Goal: Transaction & Acquisition: Obtain resource

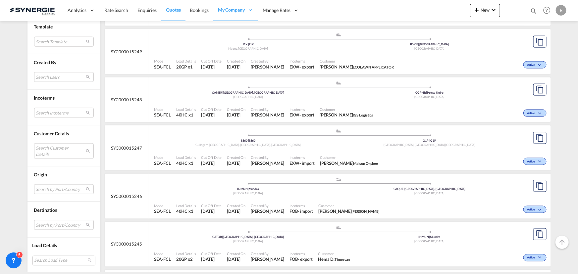
scroll to position [422, 0]
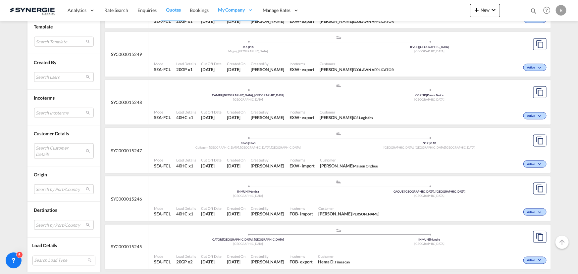
click at [334, 59] on div "Customer Lauriane Beauchamp ECOLAWN APPLICATOR" at bounding box center [357, 67] width 80 height 17
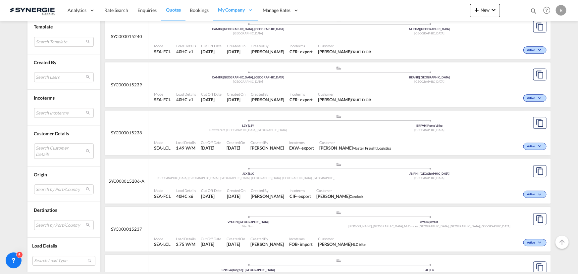
scroll to position [964, 0]
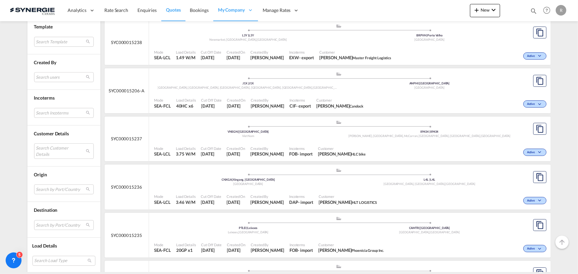
click at [300, 59] on div "Incoterms EXW - export" at bounding box center [302, 55] width 30 height 17
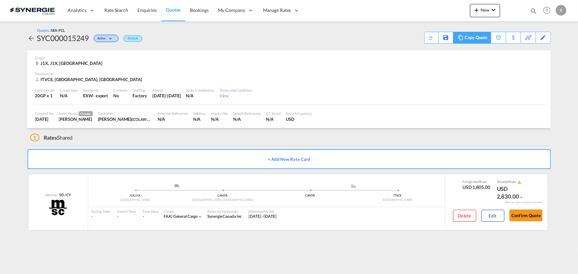
click at [477, 38] on div "Copy Quote" at bounding box center [476, 37] width 23 height 11
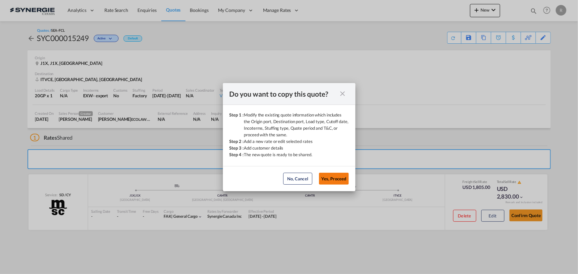
click at [331, 178] on button "Yes, Proceed" at bounding box center [334, 179] width 30 height 12
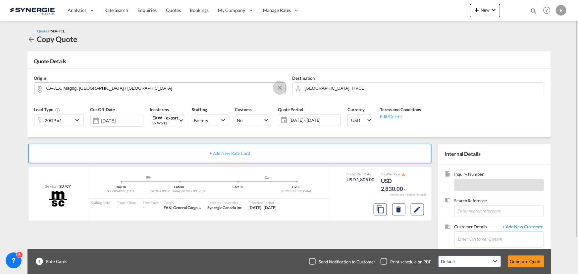
click at [280, 89] on button "Clear Input" at bounding box center [280, 88] width 10 height 10
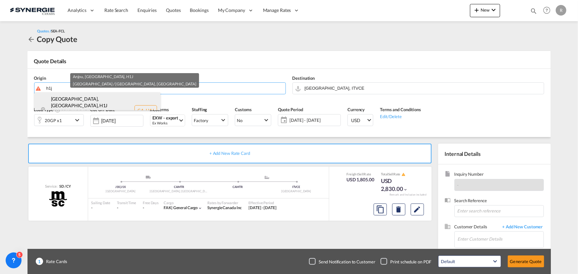
click at [67, 105] on div "[GEOGRAPHIC_DATA], [GEOGRAPHIC_DATA] , H1J [GEOGRAPHIC_DATA] / [GEOGRAPHIC_DATA…" at bounding box center [97, 110] width 126 height 36
type input "CA-H1J, [GEOGRAPHIC_DATA], [GEOGRAPHIC_DATA], [GEOGRAPHIC_DATA] / [GEOGRAPHIC_D…"
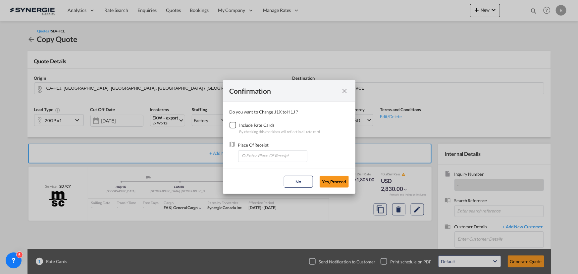
click at [232, 127] on div "Checkbox No Ink" at bounding box center [233, 125] width 7 height 7
click at [268, 160] on input "Enter Place Of Receipt" at bounding box center [275, 156] width 66 height 10
click at [249, 187] on span "CAMTR, [GEOGRAPHIC_DATA], [GEOGRAPHIC_DATA], [GEOGRAPHIC_DATA], [GEOGRAPHIC_DAT…" at bounding box center [376, 187] width 260 height 6
type input "CAMTR, [GEOGRAPHIC_DATA], [GEOGRAPHIC_DATA], [GEOGRAPHIC_DATA], [GEOGRAPHIC_DAT…"
click at [343, 182] on button "Yes,Proceed" at bounding box center [334, 182] width 29 height 12
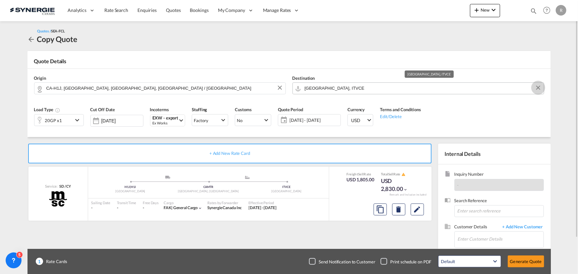
click at [538, 89] on button "Clear Input" at bounding box center [539, 88] width 10 height 10
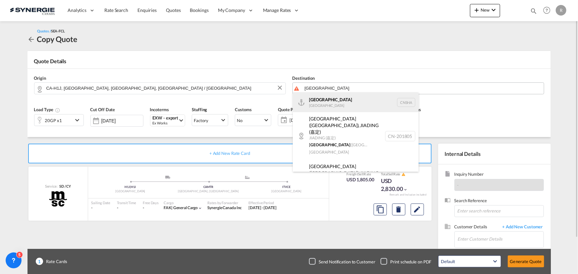
click at [317, 101] on div "Shanghai [GEOGRAPHIC_DATA] [GEOGRAPHIC_DATA]" at bounding box center [356, 102] width 126 height 20
type input "[GEOGRAPHIC_DATA], [GEOGRAPHIC_DATA]"
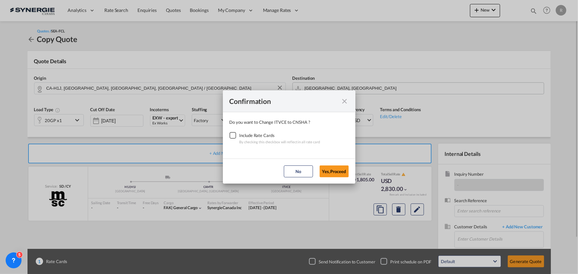
click at [234, 137] on div "Checkbox No Ink" at bounding box center [233, 135] width 7 height 7
click at [339, 172] on button "Yes,Proceed" at bounding box center [334, 172] width 29 height 12
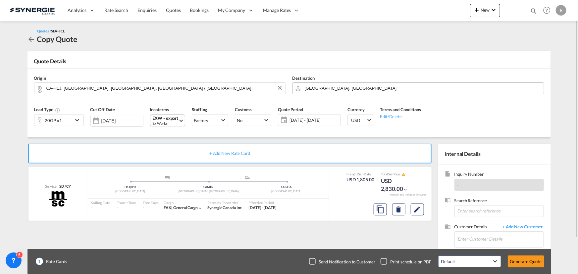
click at [166, 117] on div "EXW - export" at bounding box center [166, 118] width 26 height 5
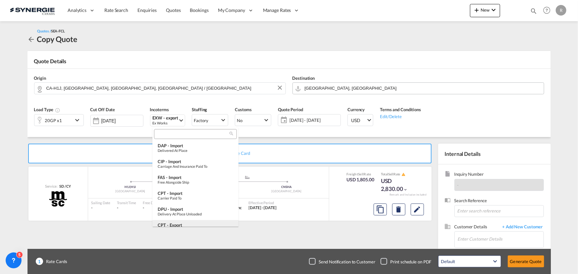
scroll to position [83, 0]
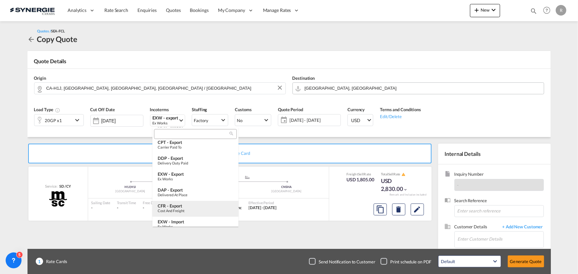
click at [182, 204] on div "CFR - export" at bounding box center [196, 206] width 76 height 5
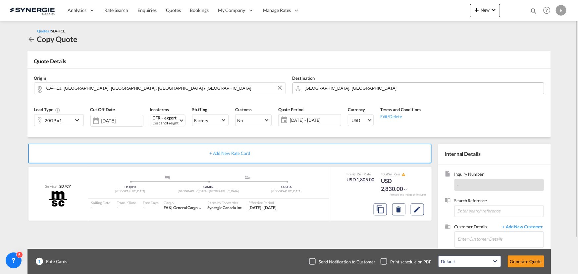
click at [323, 124] on span "[DATE] - [DATE]" at bounding box center [314, 120] width 53 height 9
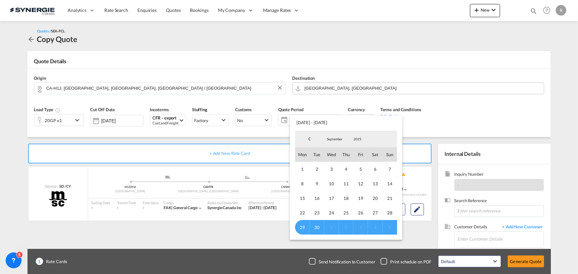
click at [391, 228] on span "5" at bounding box center [390, 227] width 15 height 15
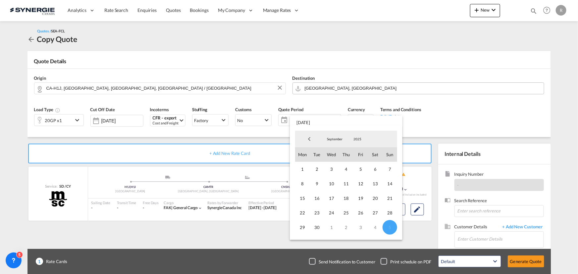
click at [499, 103] on md-backdrop at bounding box center [289, 137] width 578 height 274
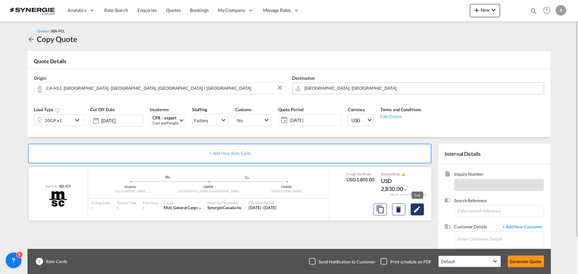
click at [415, 211] on md-icon "Edit" at bounding box center [418, 210] width 8 height 8
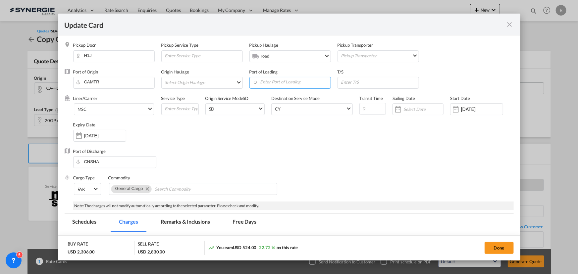
click at [284, 83] on input "Enter Port of Loading" at bounding box center [292, 82] width 78 height 10
click at [258, 115] on div "[GEOGRAPHIC_DATA]" at bounding box center [311, 115] width 117 height 5
type input "[GEOGRAPHIC_DATA], [GEOGRAPHIC_DATA], CAVAN"
click at [365, 82] on input "Update Card Pickup ..." at bounding box center [380, 82] width 78 height 10
click at [356, 84] on input "Update Card Pickup ..." at bounding box center [380, 82] width 78 height 10
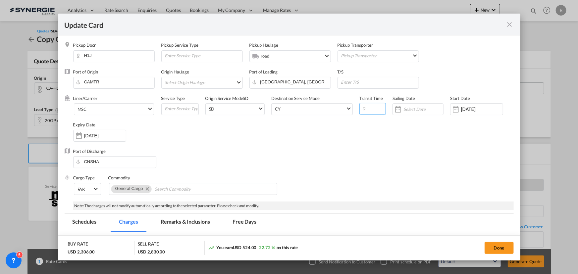
click at [360, 106] on input "Update Card Pickup ..." at bounding box center [373, 109] width 27 height 12
type input "45"
click at [104, 135] on input "[DATE]" at bounding box center [105, 135] width 42 height 5
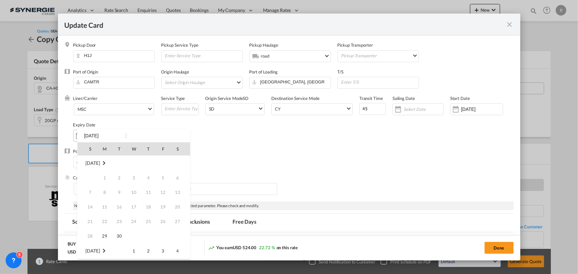
scroll to position [88, 0]
click at [161, 220] on span "31" at bounding box center [162, 221] width 13 height 13
type input "[DATE]"
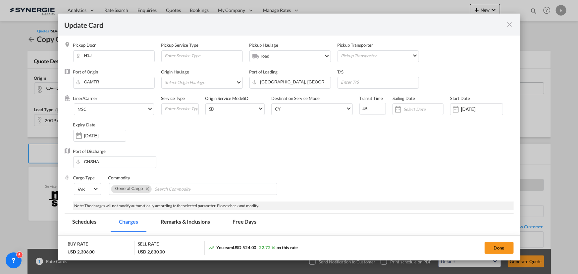
click at [318, 169] on div "Port of Discharge [GEOGRAPHIC_DATA]" at bounding box center [289, 161] width 449 height 27
drag, startPoint x: 493, startPoint y: 108, endPoint x: 440, endPoint y: 109, distance: 53.0
click at [440, 109] on div "Liner/Carrier MSC Atlantic Container Line (ACL) [PERSON_NAME] Transport ([GEOGR…" at bounding box center [293, 121] width 441 height 53
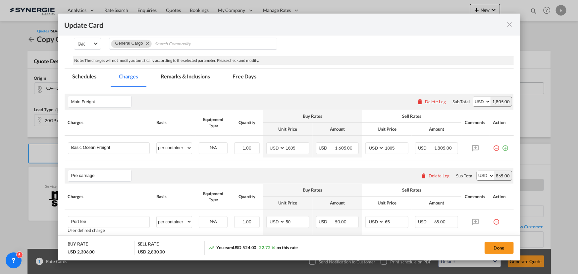
scroll to position [150, 0]
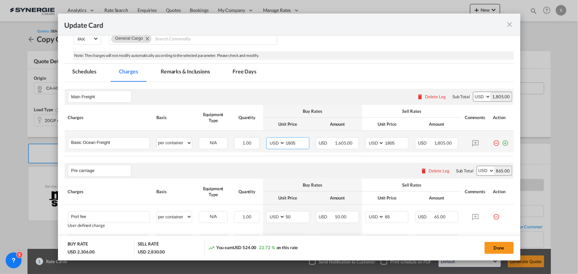
drag, startPoint x: 275, startPoint y: 140, endPoint x: 265, endPoint y: 140, distance: 10.3
click at [266, 140] on md-input-container "AED AFN ALL AMD ANG AOA ARS AUD AWG AZN BAM BBD BDT BGN BHD BIF BMD BND [PERSON…" at bounding box center [287, 144] width 43 height 12
type input "1662"
drag, startPoint x: 397, startPoint y: 145, endPoint x: 360, endPoint y: 142, distance: 37.6
click at [362, 142] on td "AED AFN ALL AMD ANG AOA ARS AUD AWG AZN BAM BBD BDT BGN BHD BIF BMD BND [PERSON…" at bounding box center [387, 142] width 50 height 22
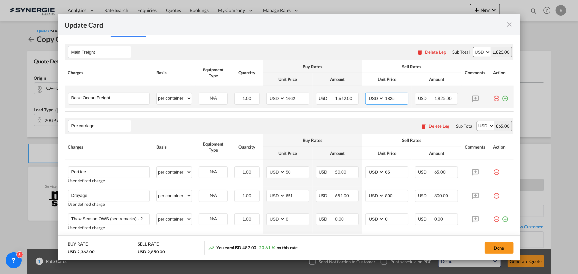
scroll to position [211, 0]
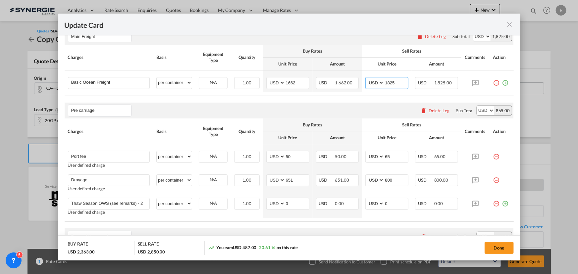
type input "1825"
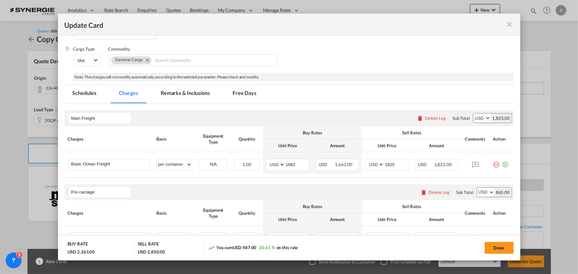
scroll to position [120, 0]
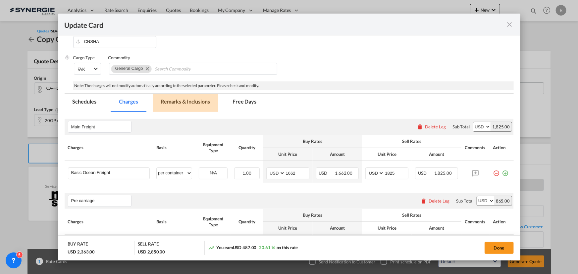
click at [173, 101] on md-tab-item "Remarks & Inclusions" at bounding box center [185, 103] width 65 height 18
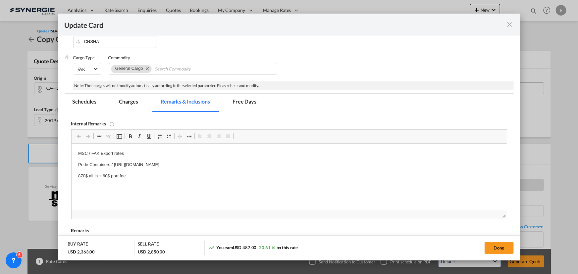
scroll to position [0, 0]
drag, startPoint x: 90, startPoint y: 153, endPoint x: 136, endPoint y: 151, distance: 46.1
click at [128, 151] on p "MSC / FAK Export rates" at bounding box center [289, 153] width 422 height 7
drag, startPoint x: 93, startPoint y: 153, endPoint x: 161, endPoint y: 153, distance: 67.9
click at [161, 153] on p "MSC / FAK Export rates" at bounding box center [289, 153] width 422 height 7
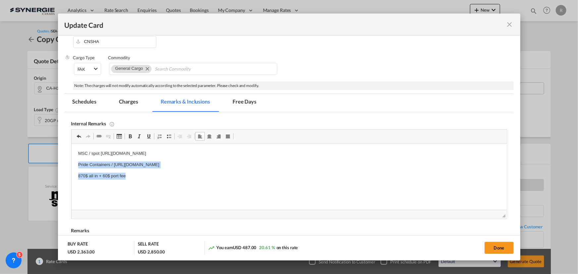
drag, startPoint x: 76, startPoint y: 166, endPoint x: 148, endPoint y: 182, distance: 74.2
click at [148, 182] on html "MSC / spot [URL][DOMAIN_NAME] Pride Containers / [URL][DOMAIN_NAME] 870$ all in…" at bounding box center [289, 165] width 436 height 42
click at [127, 100] on md-tab-item "Charges" at bounding box center [128, 103] width 35 height 18
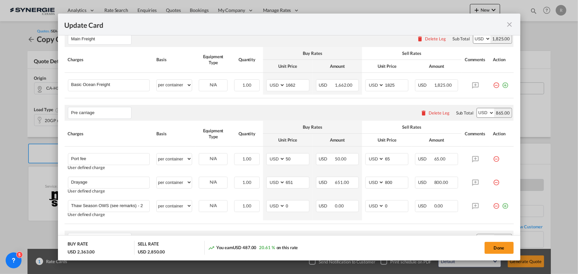
scroll to position [211, 0]
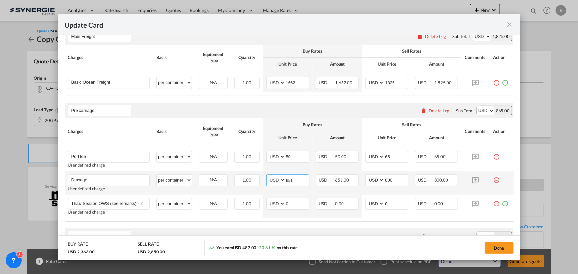
drag, startPoint x: 294, startPoint y: 179, endPoint x: 268, endPoint y: 178, distance: 25.5
click at [268, 178] on md-input-container "AED AFN ALL AMD ANG AOA ARS AUD AWG AZN BAM BBD BDT BGN BHD BIF BMD BND [PERSON…" at bounding box center [287, 181] width 43 height 12
type input "305"
drag, startPoint x: 402, startPoint y: 181, endPoint x: 346, endPoint y: 179, distance: 56.4
click at [346, 179] on tr "Drayage Please Enter User Defined Charges Cannot Be Published User defined char…" at bounding box center [289, 183] width 449 height 24
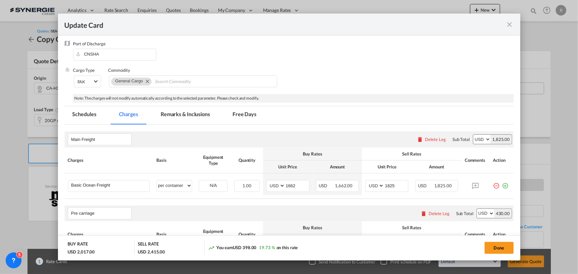
scroll to position [105, 0]
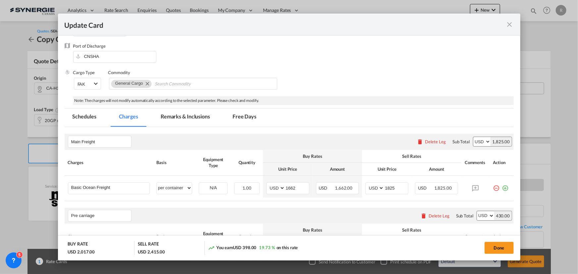
type input "365"
drag, startPoint x: 176, startPoint y: 119, endPoint x: 178, endPoint y: 125, distance: 6.4
click at [177, 122] on md-tab-item "Remarks & Inclusions" at bounding box center [185, 118] width 65 height 18
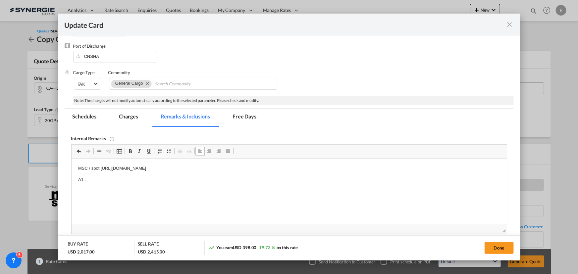
drag, startPoint x: 117, startPoint y: 119, endPoint x: 124, endPoint y: 115, distance: 8.6
click at [117, 119] on md-tab-item "Charges" at bounding box center [128, 118] width 35 height 18
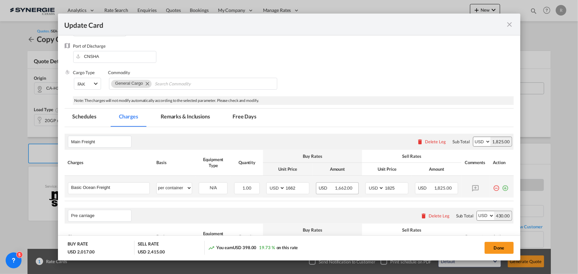
scroll to position [196, 0]
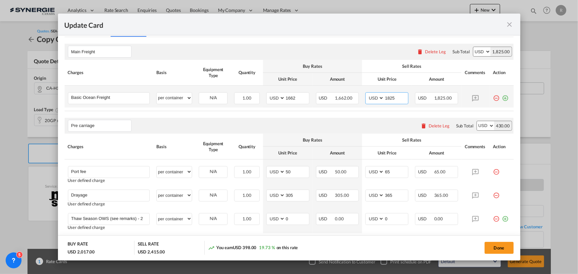
click at [398, 96] on input "1825" at bounding box center [396, 98] width 24 height 10
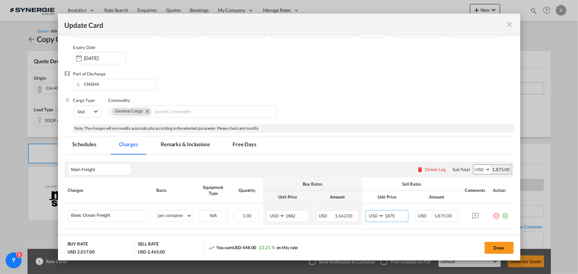
scroll to position [75, 0]
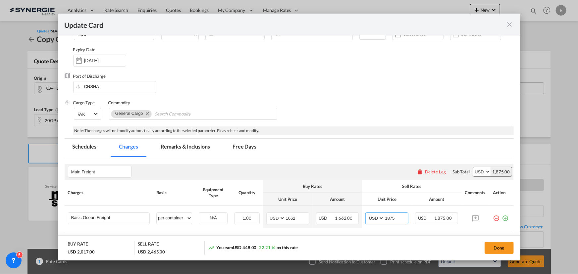
type input "1875"
click at [182, 149] on md-tab-item "Remarks & Inclusions" at bounding box center [185, 148] width 65 height 18
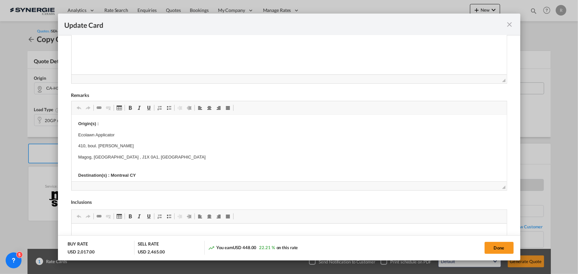
scroll to position [0, 0]
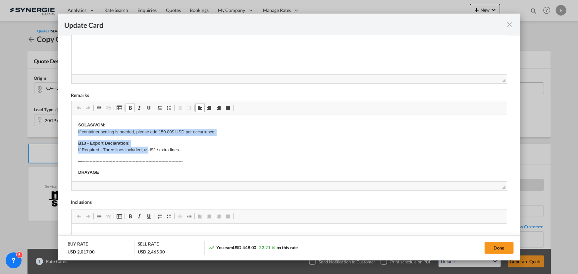
drag, startPoint x: 76, startPoint y: 131, endPoint x: 148, endPoint y: 150, distance: 74.7
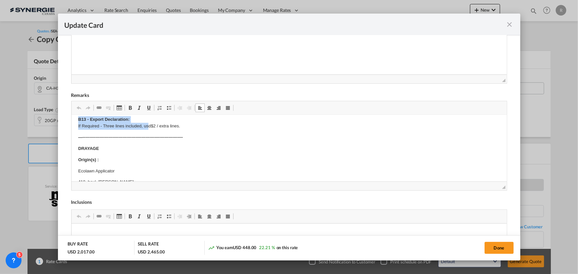
scroll to position [60, 0]
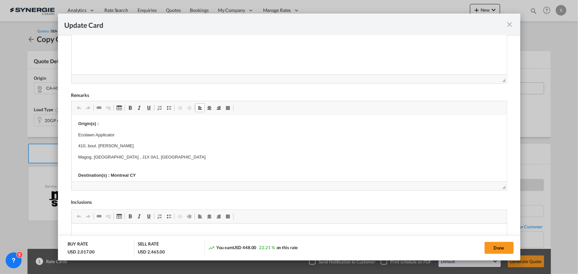
click at [78, 134] on html "SOLAS/VGM: If container scaling is needed, please add 150.00$ USD per occurrenc…" at bounding box center [289, 276] width 436 height 442
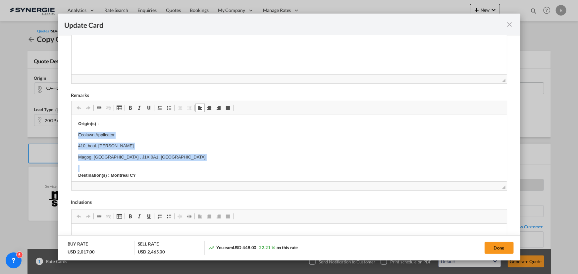
drag, startPoint x: 78, startPoint y: 134, endPoint x: 148, endPoint y: 157, distance: 74.3
click at [148, 157] on html "SOLAS/VGM: If container scaling is needed, please add 150.00$ USD per occurrenc…" at bounding box center [289, 276] width 436 height 442
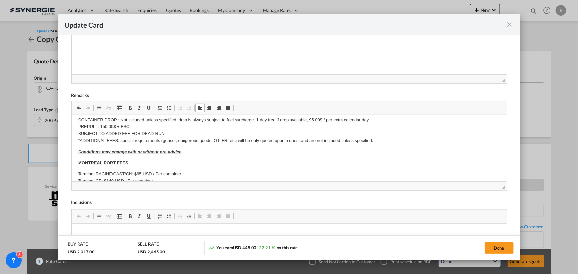
scroll to position [120, 0]
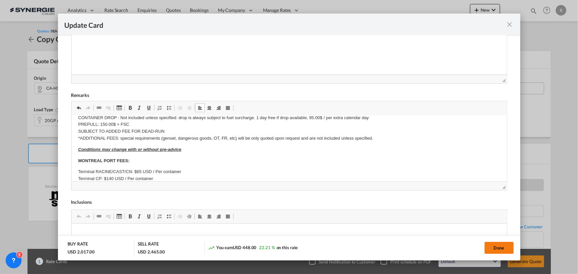
click at [500, 252] on button "Done" at bounding box center [499, 248] width 29 height 12
type input "[DATE]"
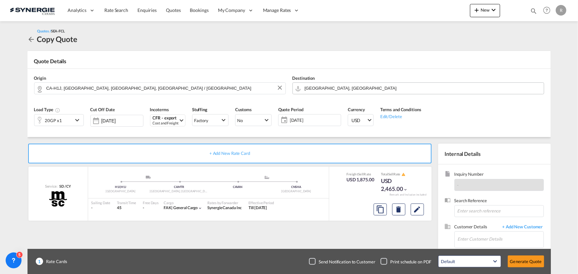
scroll to position [126, 0]
click at [381, 211] on md-icon "assets/icons/custom/copyQuote.svg" at bounding box center [381, 210] width 8 height 8
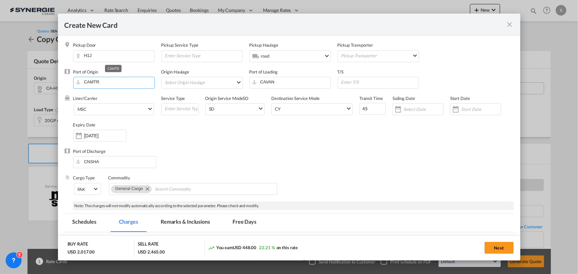
click at [128, 84] on input "CAMTR" at bounding box center [116, 82] width 78 height 10
click at [120, 110] on span "MSC" at bounding box center [113, 110] width 70 height 6
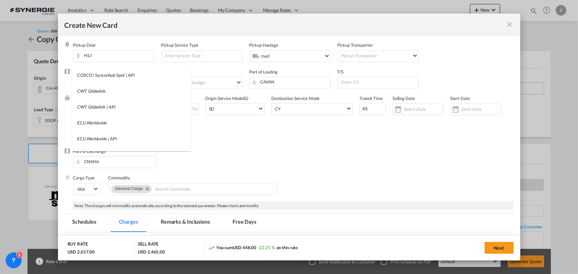
scroll to position [0, 0]
click at [107, 71] on input "search" at bounding box center [134, 75] width 116 height 16
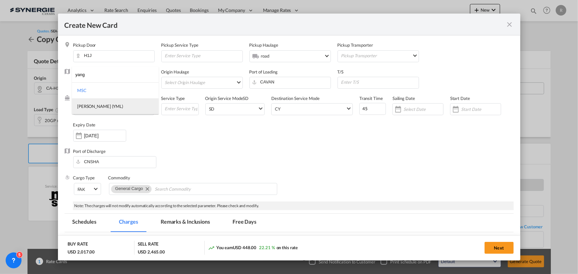
type input "yang"
click at [92, 108] on div "[PERSON_NAME] (YML)" at bounding box center [100, 106] width 46 height 6
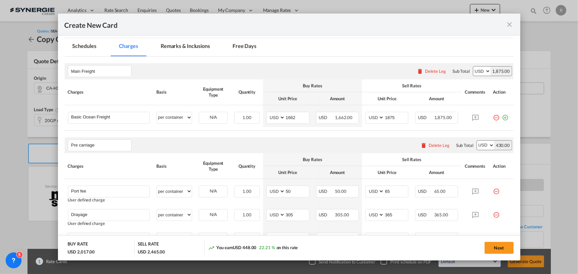
scroll to position [181, 0]
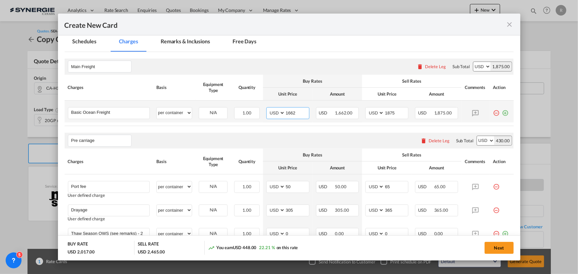
drag, startPoint x: 294, startPoint y: 112, endPoint x: 270, endPoint y: 112, distance: 23.9
click at [270, 112] on md-input-container "AED AFN ALL AMD ANG AOA ARS AUD AWG AZN BAM BBD BDT BGN BHD BIF BMD BND [PERSON…" at bounding box center [287, 113] width 43 height 12
type input "1027"
drag, startPoint x: 401, startPoint y: 111, endPoint x: 336, endPoint y: 110, distance: 64.6
click at [336, 110] on tr "Basic Ocean Freight Please Enter User Defined Charges Cannot Be Published per e…" at bounding box center [289, 112] width 449 height 22
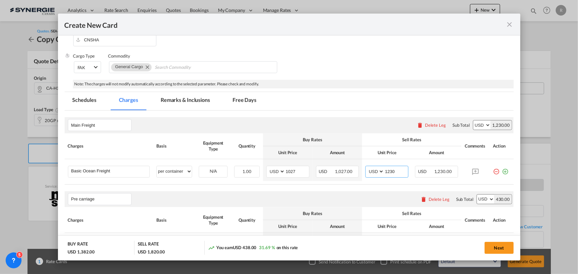
scroll to position [120, 0]
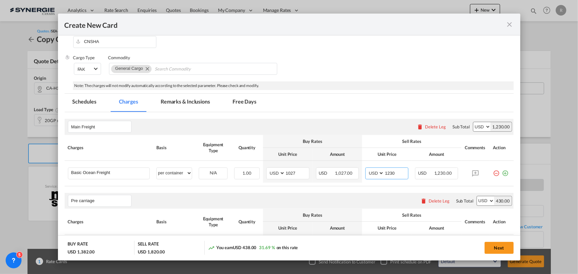
type input "1230"
click at [170, 98] on md-tab-item "Remarks & Inclusions" at bounding box center [185, 103] width 65 height 18
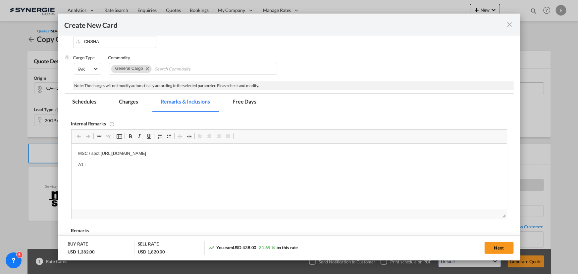
scroll to position [0, 0]
drag, startPoint x: 77, startPoint y: 153, endPoint x: 317, endPoint y: 155, distance: 240.3
click at [268, 175] on html "YM contract A1 :" at bounding box center [289, 159] width 436 height 31
click at [126, 155] on p "YM contract" at bounding box center [289, 153] width 422 height 7
click at [124, 152] on p "YM contract" at bounding box center [289, 153] width 422 height 7
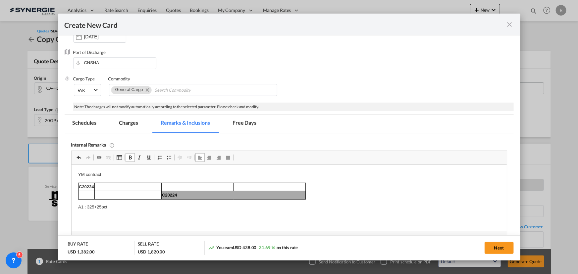
scroll to position [60, 0]
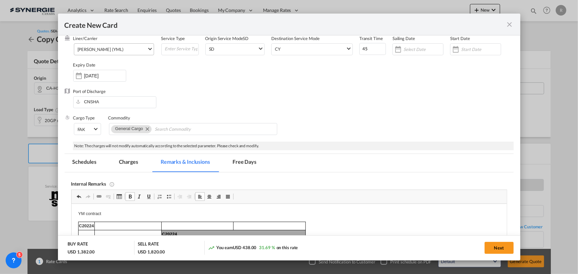
click at [130, 159] on md-tab-item "Charges" at bounding box center [128, 163] width 35 height 18
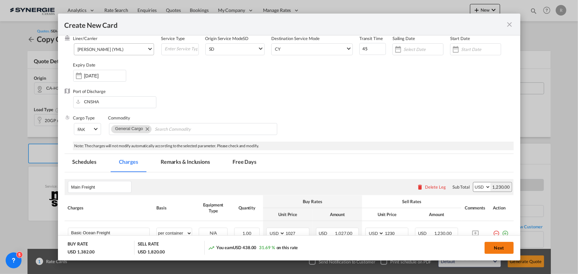
click at [503, 253] on button "Next" at bounding box center [499, 248] width 29 height 12
type input "[DATE]"
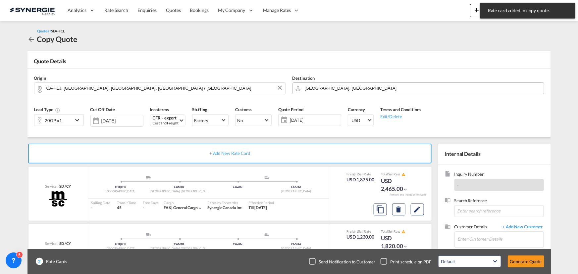
scroll to position [41, 0]
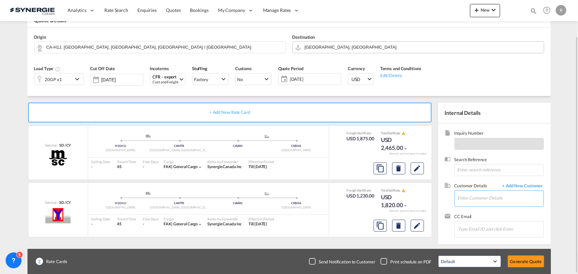
click at [491, 203] on input "Enter Customer Details" at bounding box center [501, 198] width 86 height 15
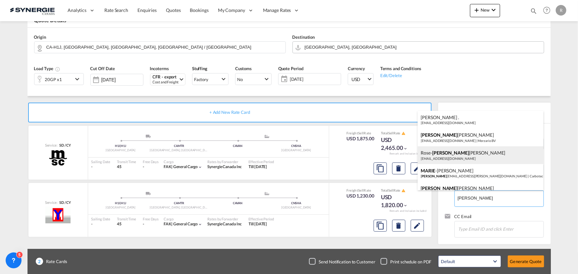
scroll to position [30, 0]
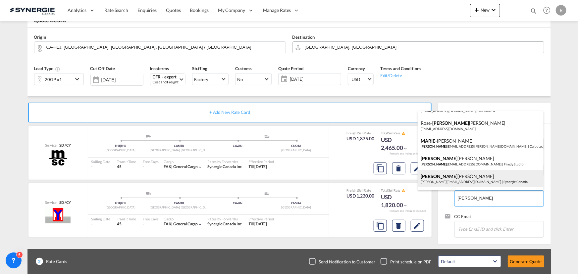
click at [448, 181] on div "[PERSON_NAME] [PERSON_NAME][EMAIL_ADDRESS][DOMAIN_NAME] | Synergie Canada" at bounding box center [481, 179] width 126 height 18
type input "Synergie Canada, [PERSON_NAME], [PERSON_NAME][EMAIL_ADDRESS][DOMAIN_NAME]"
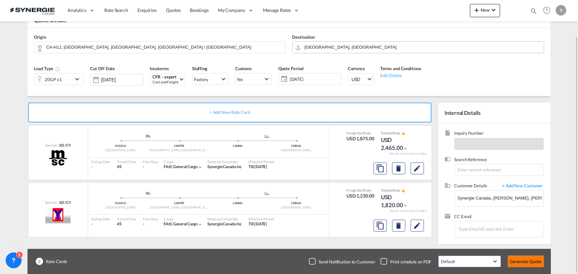
click at [519, 263] on button "Generate Quote" at bounding box center [526, 262] width 36 height 12
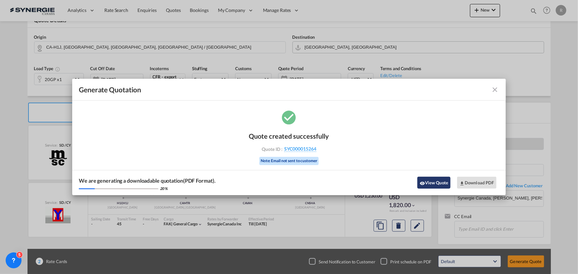
click at [428, 185] on button "View Quote" at bounding box center [434, 183] width 33 height 12
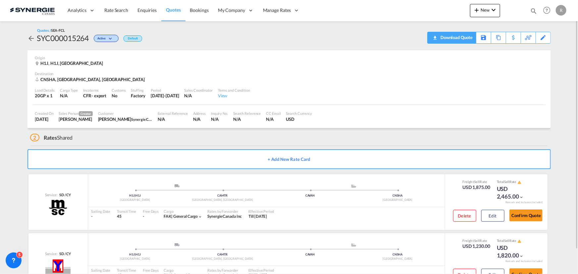
click at [467, 41] on div "Download Quote" at bounding box center [456, 37] width 34 height 11
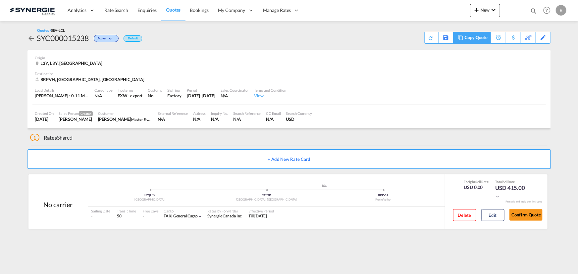
click at [459, 37] on md-icon at bounding box center [461, 37] width 8 height 5
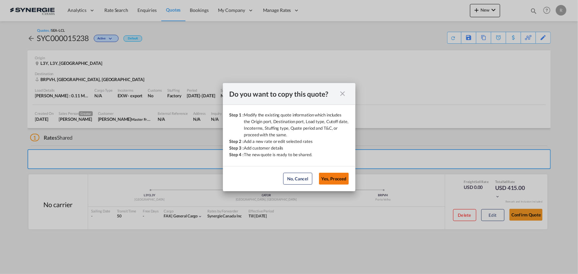
click at [336, 180] on button "Yes, Proceed" at bounding box center [334, 179] width 30 height 12
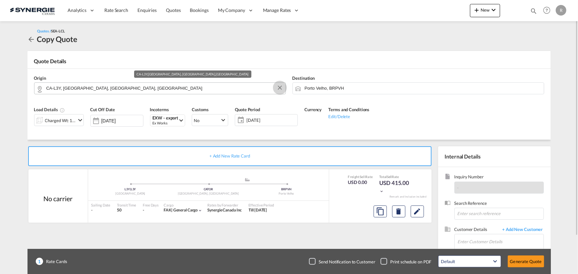
click at [280, 87] on button "Clear Input" at bounding box center [280, 88] width 10 height 10
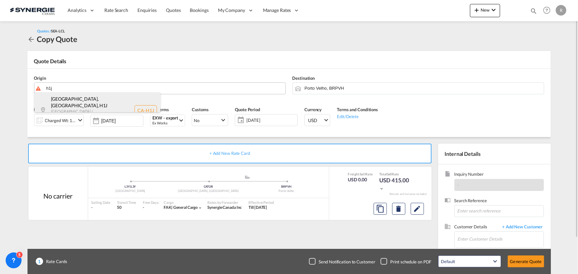
click at [87, 100] on div "[GEOGRAPHIC_DATA], [GEOGRAPHIC_DATA] , H1J [GEOGRAPHIC_DATA] / [GEOGRAPHIC_DATA…" at bounding box center [97, 110] width 126 height 36
type input "CA-H1J, [GEOGRAPHIC_DATA], [GEOGRAPHIC_DATA], [GEOGRAPHIC_DATA] / [GEOGRAPHIC_D…"
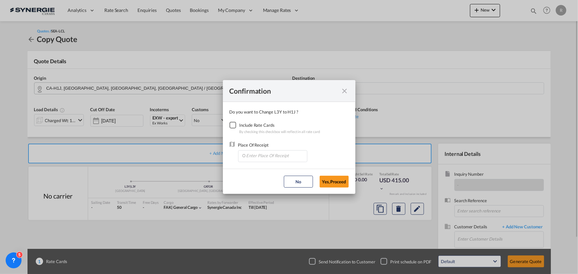
click at [236, 123] on div "Checkbox No Ink" at bounding box center [233, 125] width 7 height 7
click at [260, 151] on input "Enter Place Of Receipt" at bounding box center [275, 156] width 66 height 10
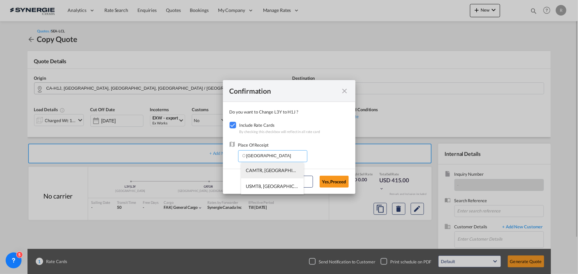
click at [257, 171] on span "CAMTR, [GEOGRAPHIC_DATA], [GEOGRAPHIC_DATA], [GEOGRAPHIC_DATA], [GEOGRAPHIC_DAT…" at bounding box center [376, 171] width 260 height 6
type input "CAMTR, [GEOGRAPHIC_DATA], [GEOGRAPHIC_DATA], [GEOGRAPHIC_DATA], [GEOGRAPHIC_DAT…"
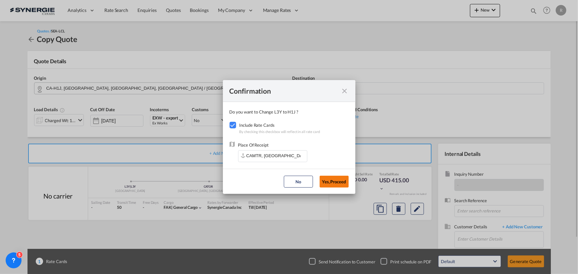
click at [335, 187] on button "Yes,Proceed" at bounding box center [334, 182] width 29 height 12
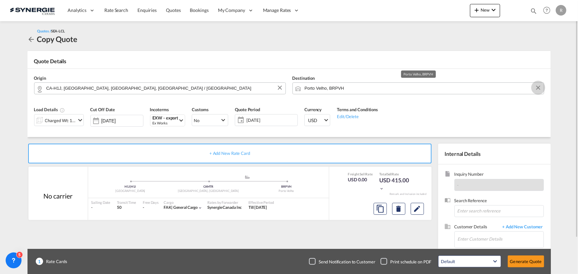
click at [539, 89] on button "Clear Input" at bounding box center [539, 88] width 10 height 10
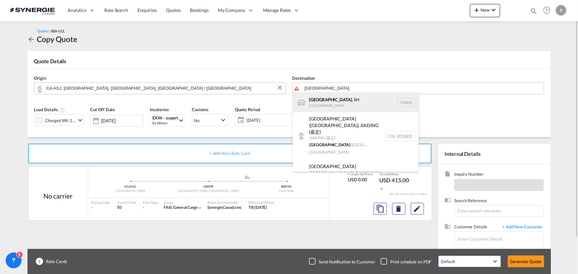
click at [313, 102] on div "Shanghai , SH China CNSHA" at bounding box center [356, 102] width 126 height 20
type input "Shanghai, SH, CNSHA"
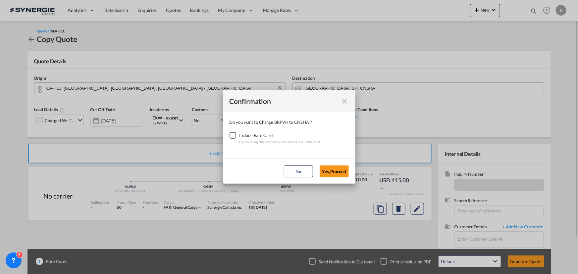
click at [232, 134] on div "Checkbox No Ink" at bounding box center [233, 135] width 7 height 7
click at [329, 171] on button "Yes,Proceed" at bounding box center [334, 172] width 29 height 12
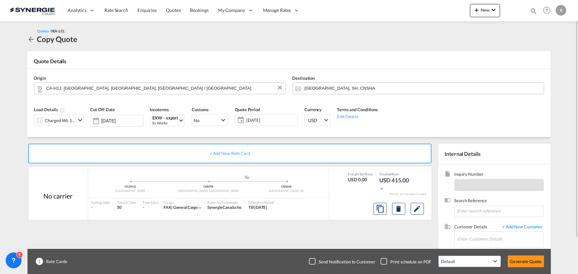
click at [70, 126] on div "Load Details Charged Wt: 1.49 W/M" at bounding box center [59, 118] width 56 height 31
click at [71, 123] on div "Charged Wt: 1.49 W/M" at bounding box center [60, 120] width 31 height 9
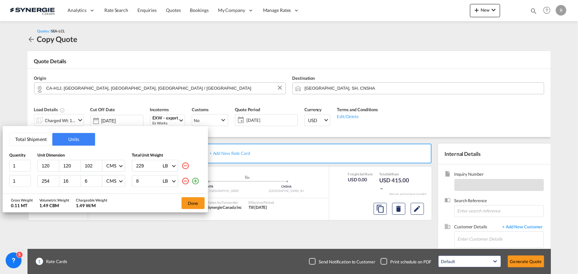
click at [185, 166] on md-icon "icon-minus-circle-outline" at bounding box center [186, 166] width 8 height 8
type input "254"
type input "16"
type input "6"
type input "8"
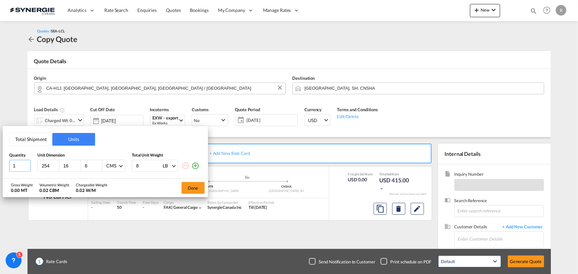
drag, startPoint x: 19, startPoint y: 165, endPoint x: -10, endPoint y: 159, distance: 29.5
click at [0, 159] on html "Analytics Reports Dashboard Rate Search Enquiries Quotes" at bounding box center [289, 137] width 578 height 274
type input "8"
type input "58"
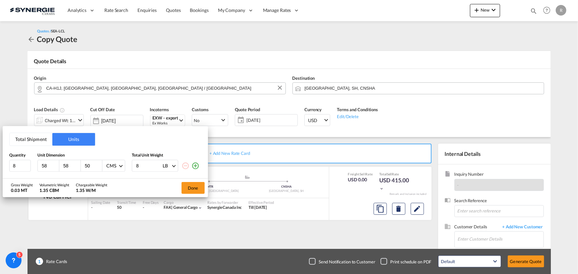
type input "50"
click at [119, 168] on span "CMS" at bounding box center [112, 166] width 13 height 7
click at [111, 183] on div "Inches" at bounding box center [112, 182] width 13 height 7
drag, startPoint x: 150, startPoint y: 167, endPoint x: 119, endPoint y: 164, distance: 32.0
click at [119, 164] on div "8 58 58 50 Inches 8 LB KG LB" at bounding box center [105, 166] width 192 height 12
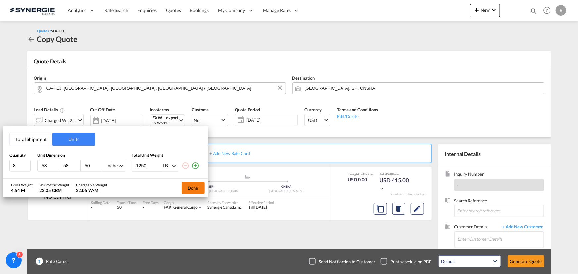
type input "1250"
click at [197, 188] on button "Done" at bounding box center [193, 188] width 23 height 12
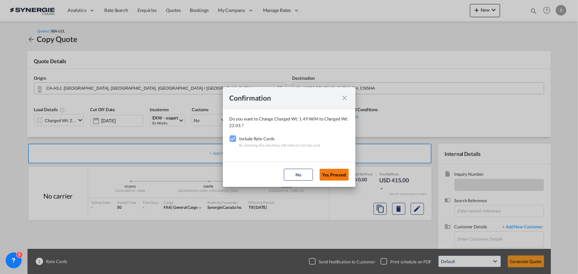
click at [334, 176] on button "Yes,Proceed" at bounding box center [334, 175] width 29 height 12
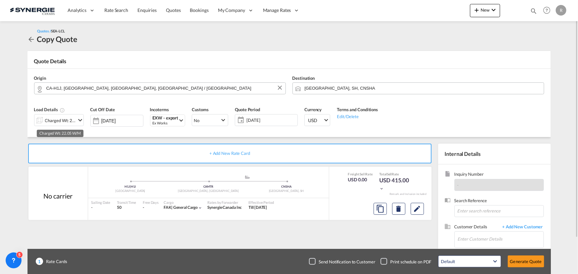
click at [65, 122] on div "Charged Wt: 22.05 W/M" at bounding box center [60, 120] width 31 height 9
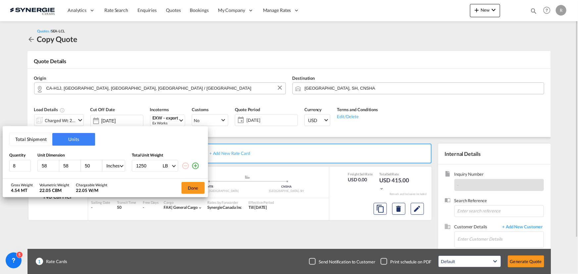
click at [65, 123] on div "Total Shipment Units Quantity Unit Dimension Total Unit Weight 8 58 58 50 Inche…" at bounding box center [289, 137] width 578 height 274
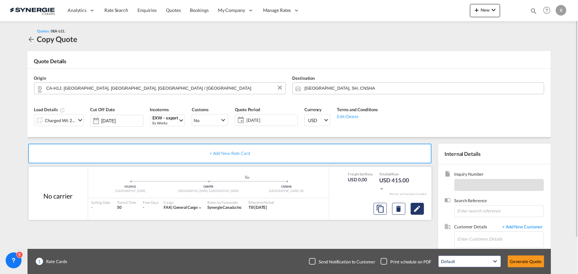
click at [417, 206] on md-icon "Edit" at bounding box center [418, 209] width 8 height 8
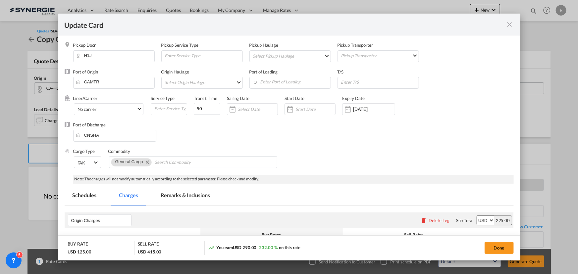
select select "flat"
select select "per_shipment"
select select "per_bl"
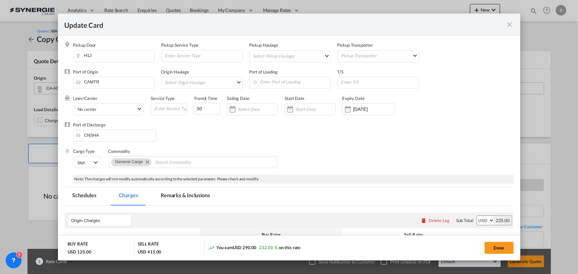
select select "per_bl"
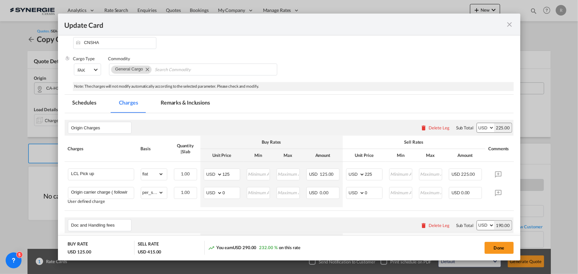
scroll to position [82, 0]
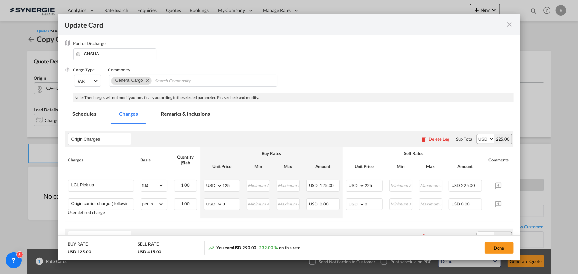
click at [513, 26] on md-icon "icon-close fg-AAA8AD m-0 pointer" at bounding box center [510, 25] width 8 height 8
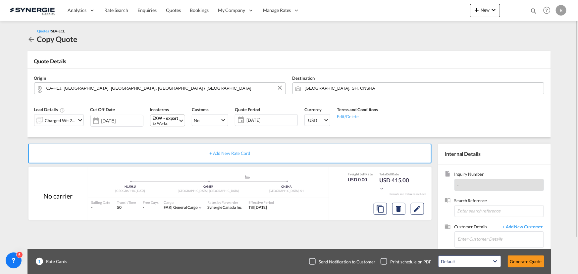
click at [173, 123] on div "Ex Works" at bounding box center [166, 123] width 26 height 5
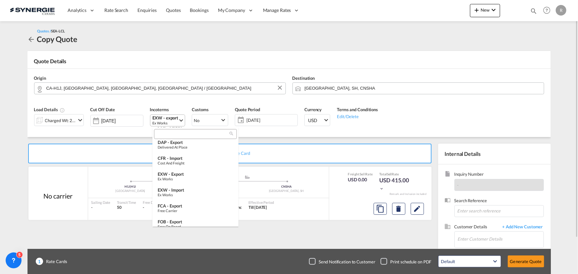
type md-option "[object Object]"
click at [178, 148] on div "Cost and Freight" at bounding box center [196, 150] width 76 height 4
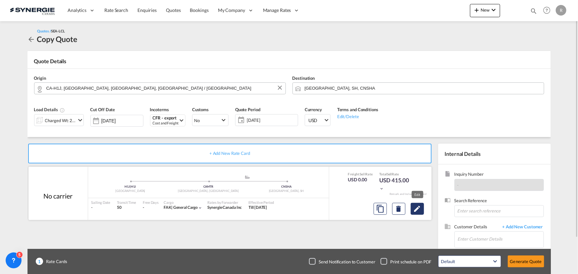
click at [414, 209] on md-icon "Edit" at bounding box center [418, 209] width 8 height 8
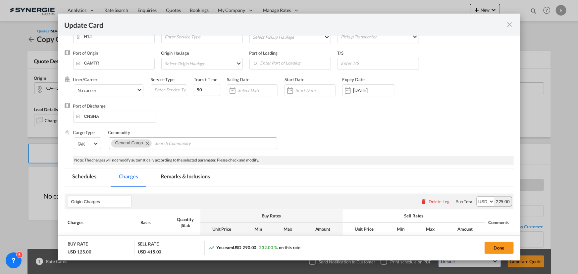
scroll to position [90, 0]
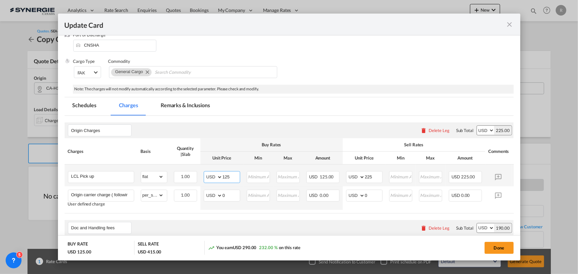
drag, startPoint x: 238, startPoint y: 174, endPoint x: 189, endPoint y: 167, distance: 49.3
click at [189, 167] on tr "LCL Pick up Please Enter Already Exists gross_weight volumetric_weight per_ship…" at bounding box center [300, 176] width 470 height 22
type input "352.71"
drag, startPoint x: 375, startPoint y: 176, endPoint x: 331, endPoint y: 173, distance: 43.9
click at [331, 173] on tr "LCL Pick up Please Enter Already Exists gross_weight volumetric_weight per_ship…" at bounding box center [300, 176] width 470 height 22
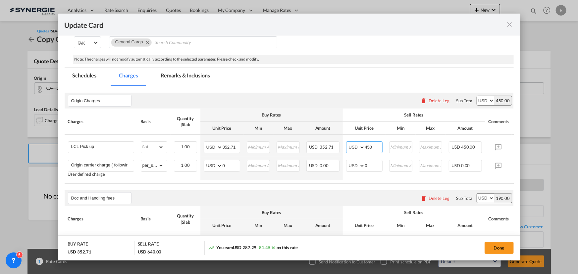
scroll to position [120, 0]
type input "450"
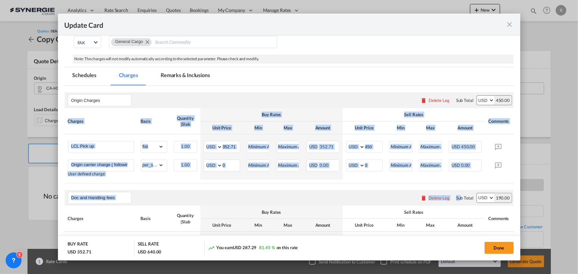
drag, startPoint x: 457, startPoint y: 186, endPoint x: 503, endPoint y: 183, distance: 46.1
click at [503, 183] on air-lcl-rate-modification "Origin Charges Please enter leg name Leg Name Already Exists Delete Leg Sub Tot…" at bounding box center [289, 219] width 449 height 266
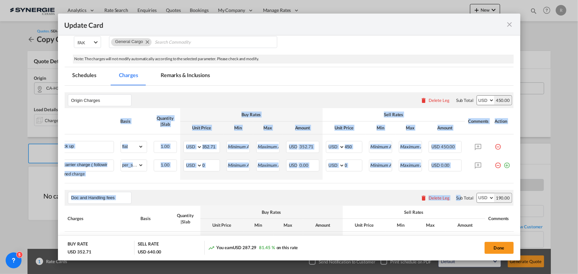
scroll to position [0, 25]
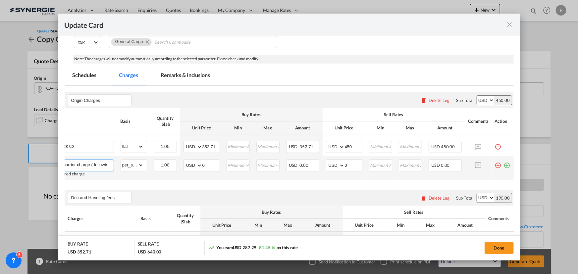
click at [97, 167] on input "Origin carrier charge ( following to your freight contract if any prepay we wil…" at bounding box center [82, 165] width 63 height 10
drag, startPoint x: 115, startPoint y: 176, endPoint x: 130, endPoint y: 187, distance: 18.0
click at [124, 183] on div "Charges Basis Quantity | Slab Buy Rates Sell Rates Comments Action Unit Price M…" at bounding box center [289, 145] width 449 height 75
click at [81, 165] on input "Origin carrier charge ( following to your freight contract if any prepay we wil…" at bounding box center [82, 165] width 63 height 10
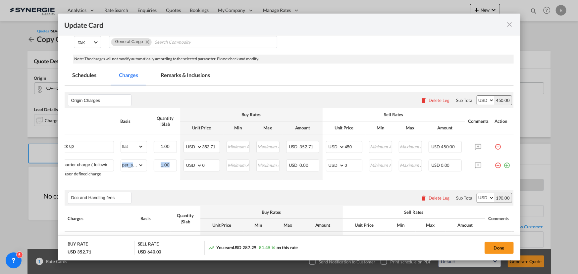
drag, startPoint x: 164, startPoint y: 182, endPoint x: 125, endPoint y: 181, distance: 38.8
click at [125, 181] on table "Charges Basis Quantity | Slab Buy Rates Sell Rates Comments Action Unit Price M…" at bounding box center [279, 145] width 470 height 75
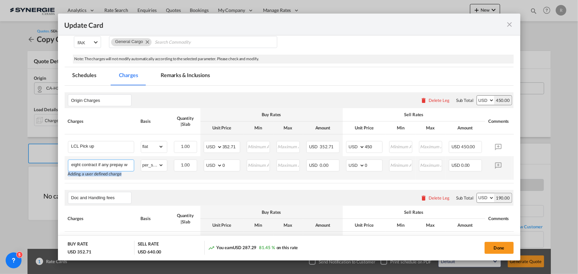
drag, startPoint x: 70, startPoint y: 163, endPoint x: 138, endPoint y: 168, distance: 68.4
click at [138, 168] on tr "Origin carrier charge ( following to your freight contract if any prepay we wil…" at bounding box center [300, 168] width 470 height 24
click at [116, 166] on input "Origin carrier charge ( following to your freight contract if any prepay we wil…" at bounding box center [102, 165] width 63 height 10
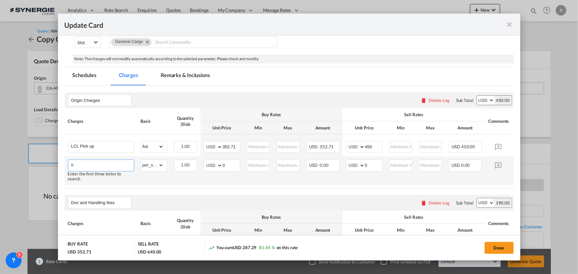
scroll to position [0, 0]
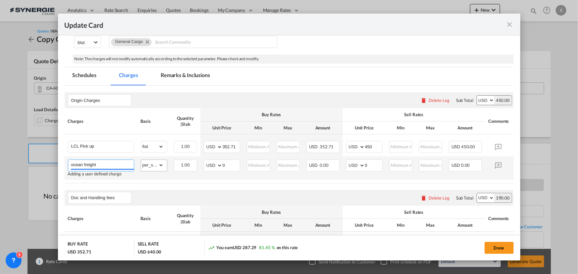
type input "ocean freight"
click at [147, 168] on select "gross_weight volumetric_weight per_shipment per_bl per_km per_hawb per_kg flat …" at bounding box center [152, 165] width 23 height 11
select select "per_cbm"
click at [141, 160] on select "gross_weight volumetric_weight per_shipment per_bl per_km per_hawb per_kg flat …" at bounding box center [152, 165] width 23 height 11
drag, startPoint x: 230, startPoint y: 164, endPoint x: 197, endPoint y: 160, distance: 33.1
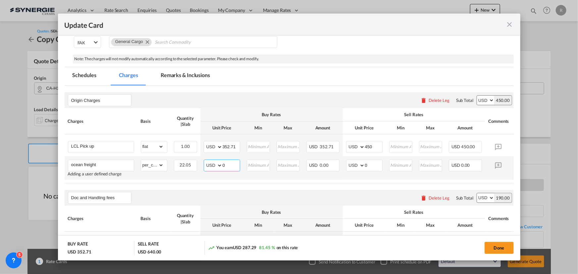
click at [197, 160] on tr "ocean freight Adding a user defined charge Please Enter Already Exists gross_we…" at bounding box center [300, 168] width 470 height 24
type input "50"
click at [334, 199] on div "Doc and Handling fees Please enter leg name Leg Name Already Exists Delete Leg …" at bounding box center [289, 198] width 449 height 16
drag, startPoint x: 370, startPoint y: 165, endPoint x: 352, endPoint y: 160, distance: 18.9
click at [352, 160] on md-input-container "AED AFN ALL AMD ANG AOA ARS AUD AWG AZN BAM BBD BDT BGN BHD BIF BMD BND BOB BRL…" at bounding box center [364, 166] width 36 height 12
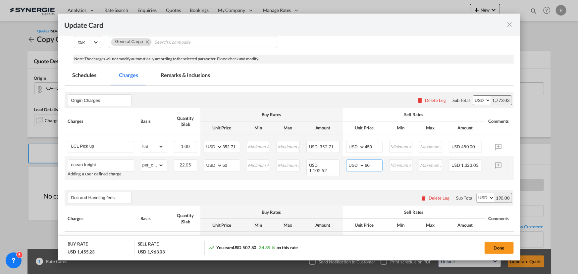
scroll to position [150, 0]
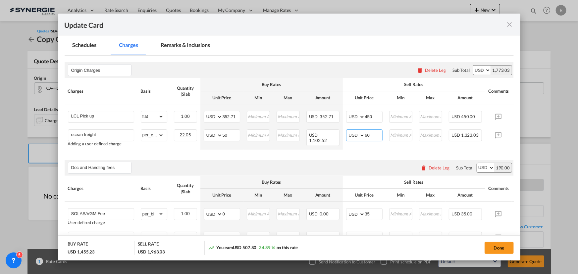
type input "60"
click at [323, 167] on div "Doc and Handling fees Please enter leg name Leg Name Already Exists Delete Leg …" at bounding box center [289, 168] width 449 height 16
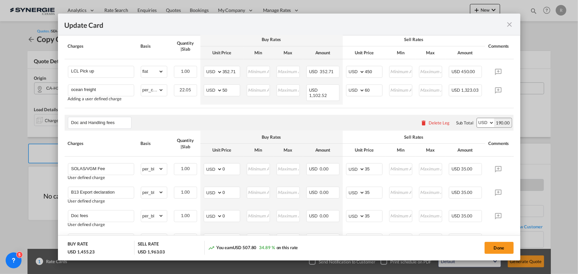
scroll to position [211, 0]
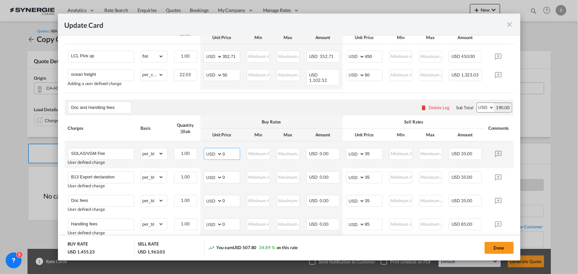
drag, startPoint x: 229, startPoint y: 155, endPoint x: 200, endPoint y: 149, distance: 30.2
click at [200, 149] on tr "SOLAS/VGM Fee User defined charge Please Enter Already Exists gross_weight volu…" at bounding box center [300, 155] width 470 height 27
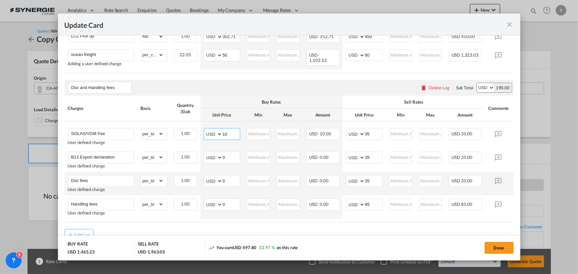
scroll to position [241, 0]
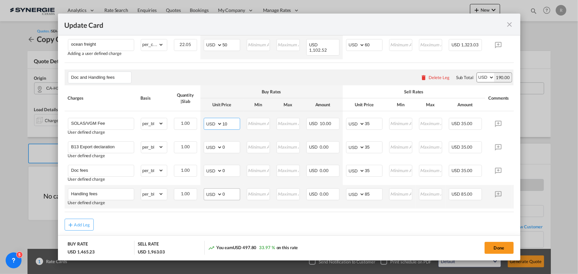
type input "10"
drag, startPoint x: 230, startPoint y: 199, endPoint x: 210, endPoint y: 193, distance: 20.4
click at [210, 193] on md-input-container "AED AFN ALL AMD ANG AOA ARS AUD AWG AZN BAM BBD BDT BGN BHD BIF BMD BND BOB BRL…" at bounding box center [222, 195] width 36 height 12
type input "10"
click at [318, 225] on div "Add Leg" at bounding box center [289, 225] width 449 height 12
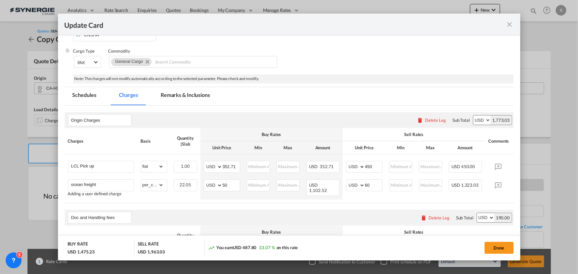
scroll to position [90, 0]
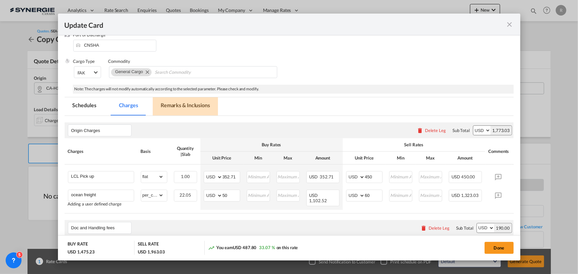
click at [175, 103] on md-tab-item "Remarks & Inclusions" at bounding box center [185, 106] width 65 height 18
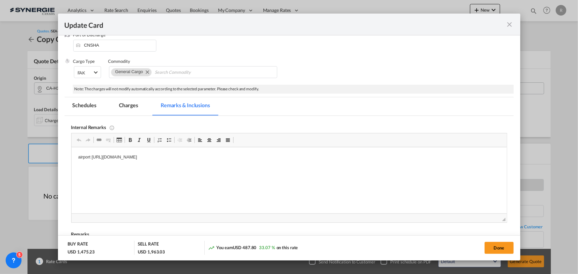
scroll to position [0, 0]
drag, startPoint x: 75, startPoint y: 153, endPoint x: 318, endPoint y: 158, distance: 243.3
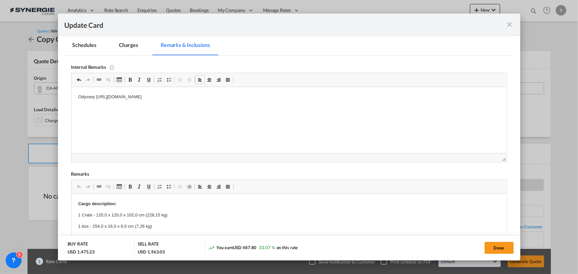
scroll to position [181, 0]
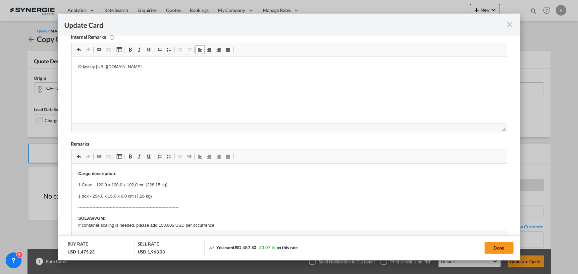
drag, startPoint x: 103, startPoint y: 187, endPoint x: 91, endPoint y: 182, distance: 12.4
click at [109, 173] on strong "Cargo description:" at bounding box center [97, 173] width 38 height 5
drag, startPoint x: 75, startPoint y: 186, endPoint x: 169, endPoint y: 197, distance: 95.4
click at [109, 206] on p "Editor, editor5" at bounding box center [289, 207] width 422 height 7
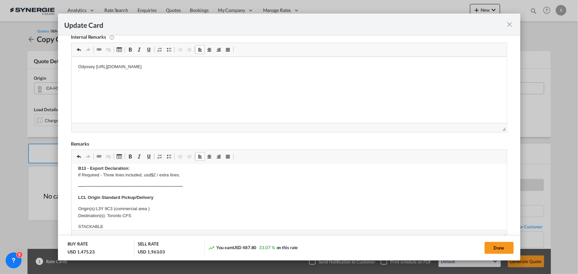
scroll to position [90, 0]
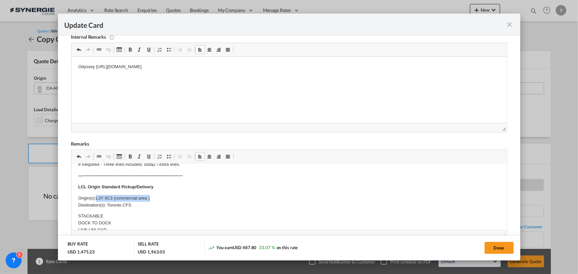
drag, startPoint x: 95, startPoint y: 197, endPoint x: 164, endPoint y: 197, distance: 69.6
click at [164, 197] on p "Origin(s):L3Y 9C3 (commercial area ) Destination(s): Toronto CFS" at bounding box center [289, 202] width 422 height 14
drag, startPoint x: 106, startPoint y: 205, endPoint x: 153, endPoint y: 206, distance: 47.7
click at [153, 206] on p "Origin(s):Anjou QC Destination(s): Toronto CFS" at bounding box center [289, 202] width 422 height 14
click at [503, 253] on button "Done" at bounding box center [499, 248] width 29 height 12
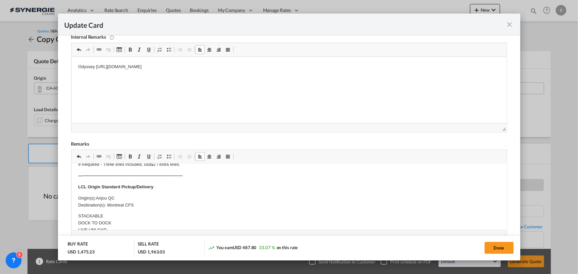
type input "29 Oct 2025"
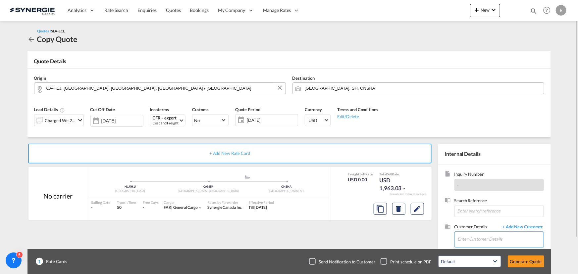
click at [473, 241] on input "Enter Customer Details" at bounding box center [501, 239] width 86 height 15
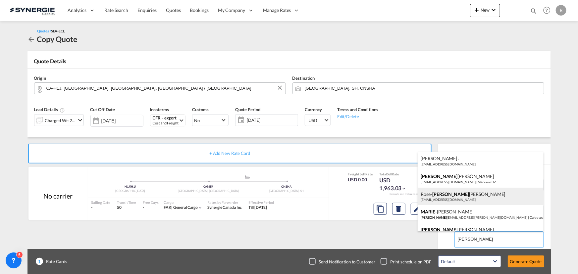
scroll to position [30, 0]
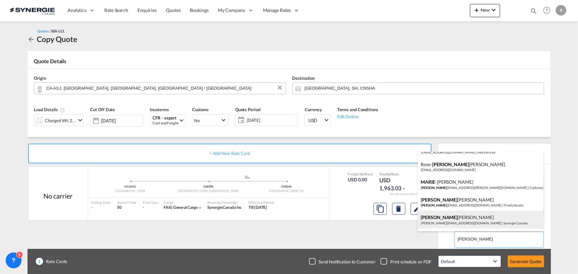
click at [445, 218] on div "[PERSON_NAME] [PERSON_NAME][EMAIL_ADDRESS][DOMAIN_NAME] | Synergie Canada" at bounding box center [481, 220] width 126 height 18
type input "Synergie Canada, [PERSON_NAME], [PERSON_NAME][EMAIL_ADDRESS][DOMAIN_NAME]"
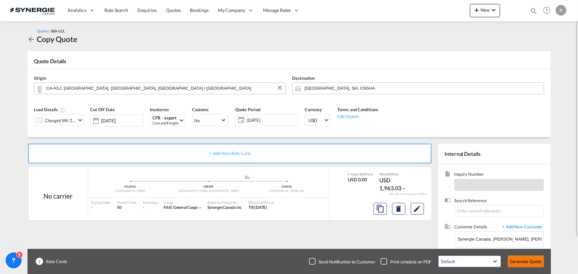
click at [521, 262] on button "Generate Quote" at bounding box center [526, 262] width 36 height 12
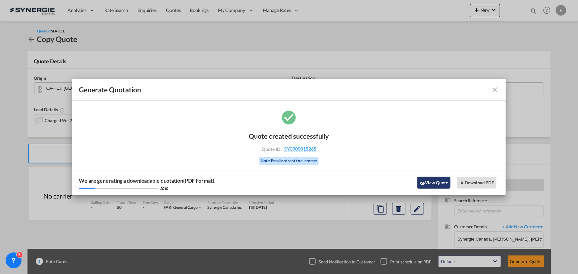
click at [432, 183] on button "View Quote" at bounding box center [434, 183] width 33 height 12
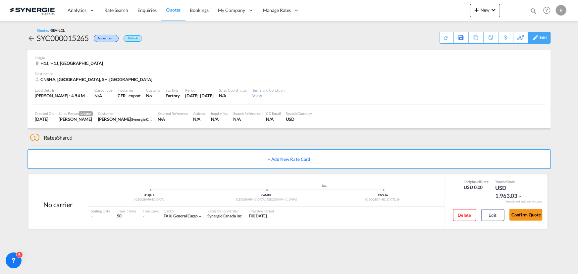
click at [542, 38] on div "Edit" at bounding box center [544, 37] width 8 height 11
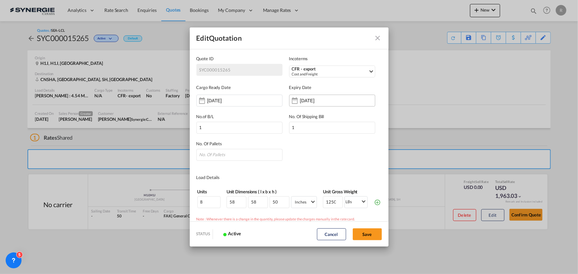
click at [311, 98] on input "[DATE]" at bounding box center [321, 100] width 42 height 5
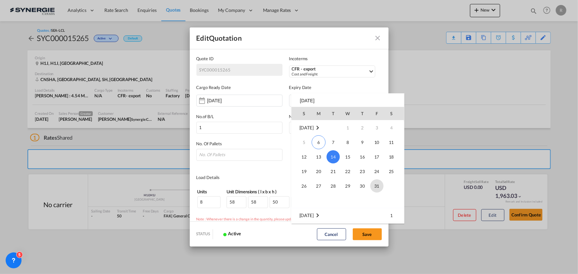
click at [377, 186] on span "31" at bounding box center [377, 186] width 13 height 13
type input "[DATE]"
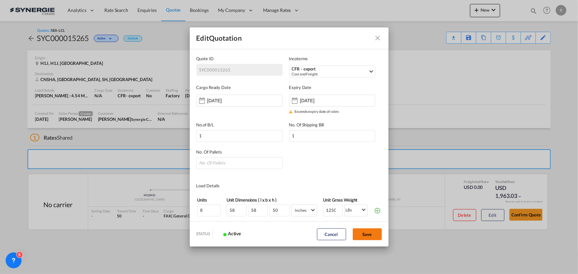
click at [358, 235] on button "Save" at bounding box center [367, 235] width 29 height 12
click at [247, 163] on input "Quote ID IncotermsCFR ..." at bounding box center [240, 163] width 86 height 12
type input "8"
click at [379, 237] on button "Save" at bounding box center [367, 235] width 29 height 12
type input "[DATE]"
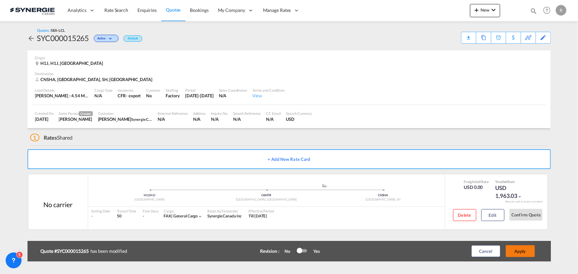
click at [524, 254] on button "Apply" at bounding box center [520, 252] width 29 height 12
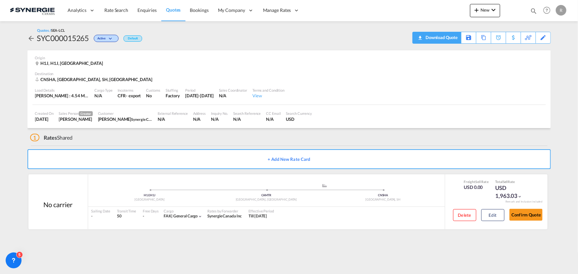
click at [452, 41] on div "Download Quote" at bounding box center [441, 37] width 34 height 11
